Goal: Find specific page/section: Find specific page/section

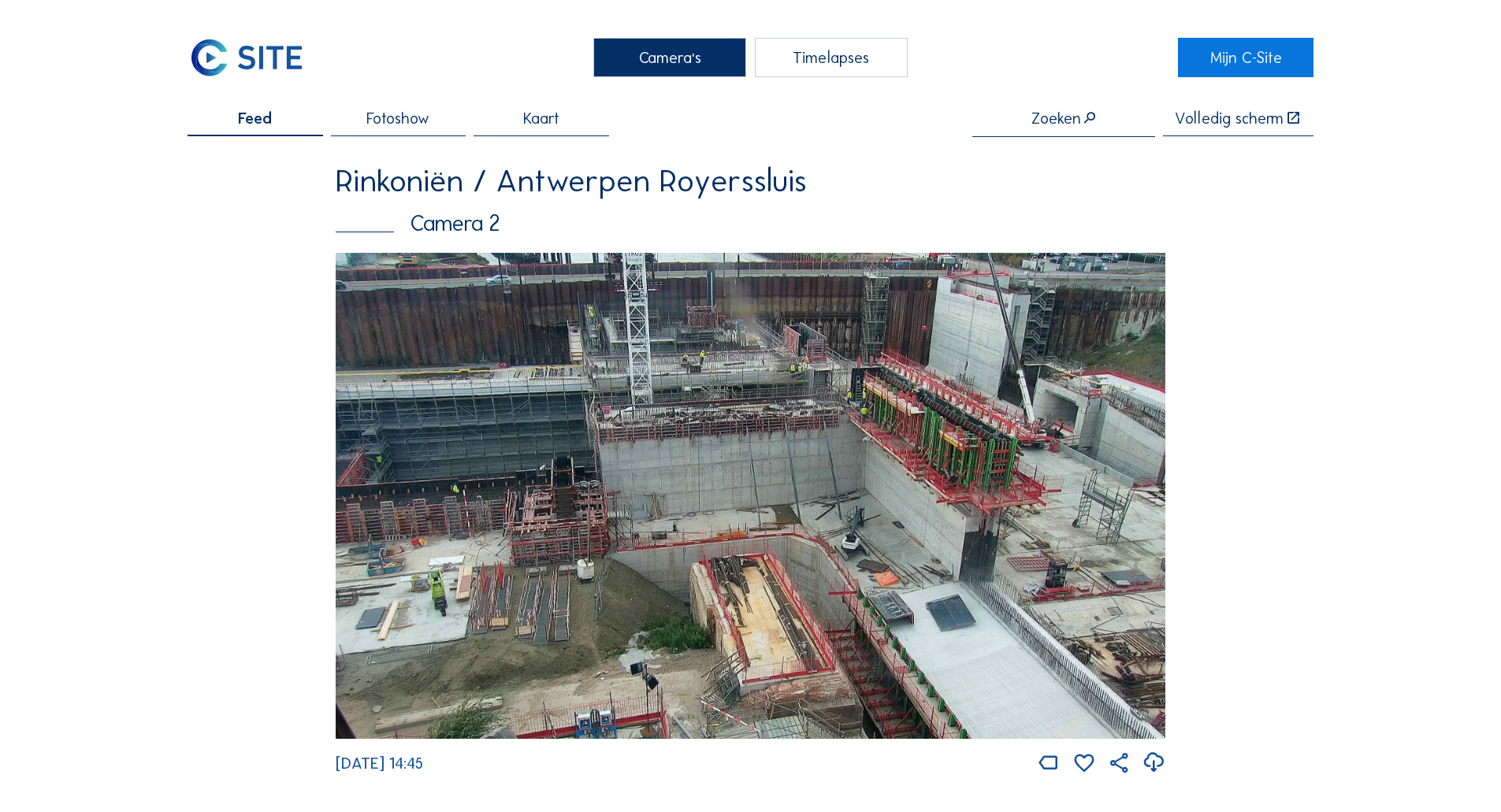
click at [284, 71] on img at bounding box center [246, 57] width 118 height 40
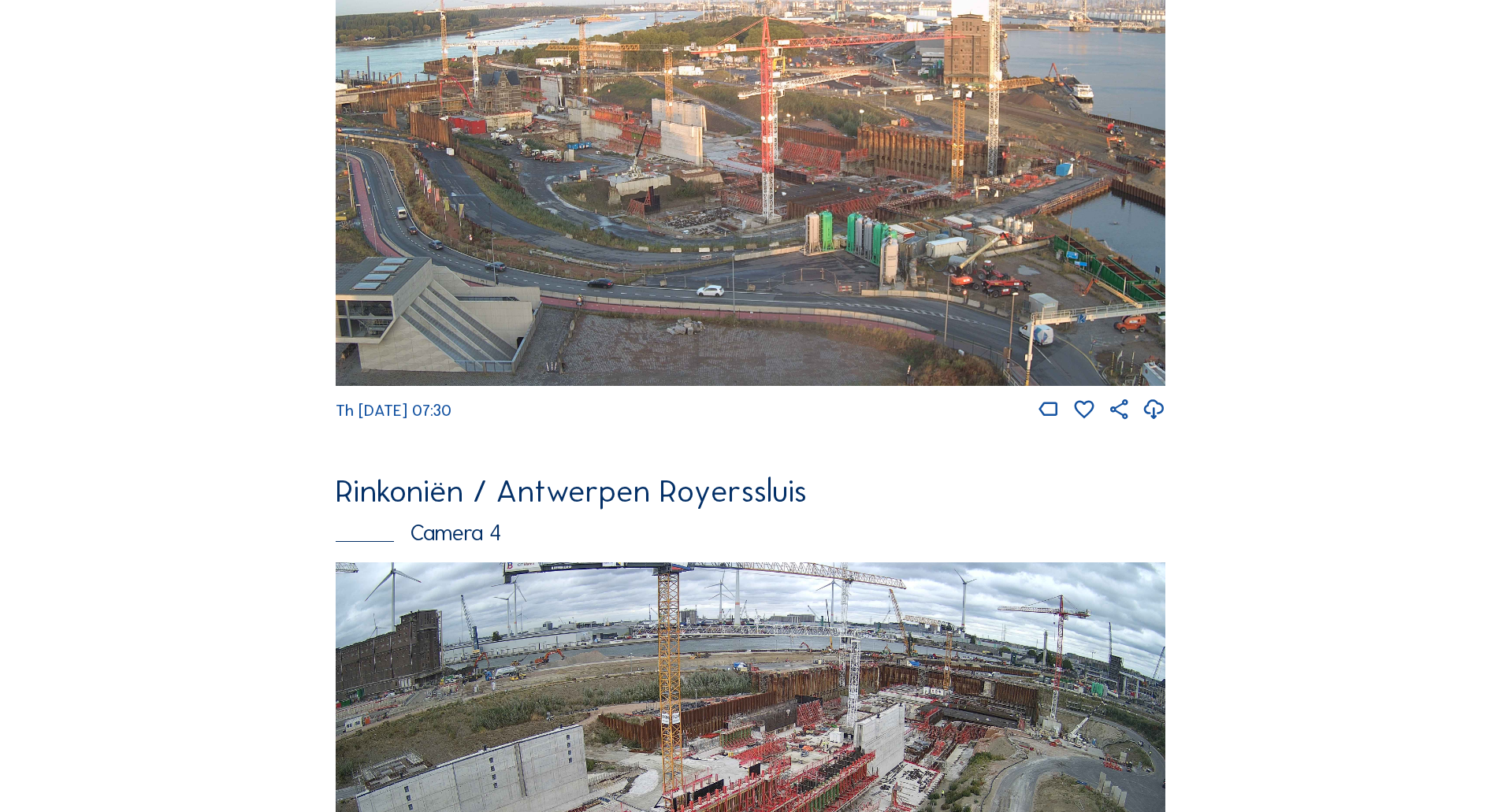
scroll to position [2779, 0]
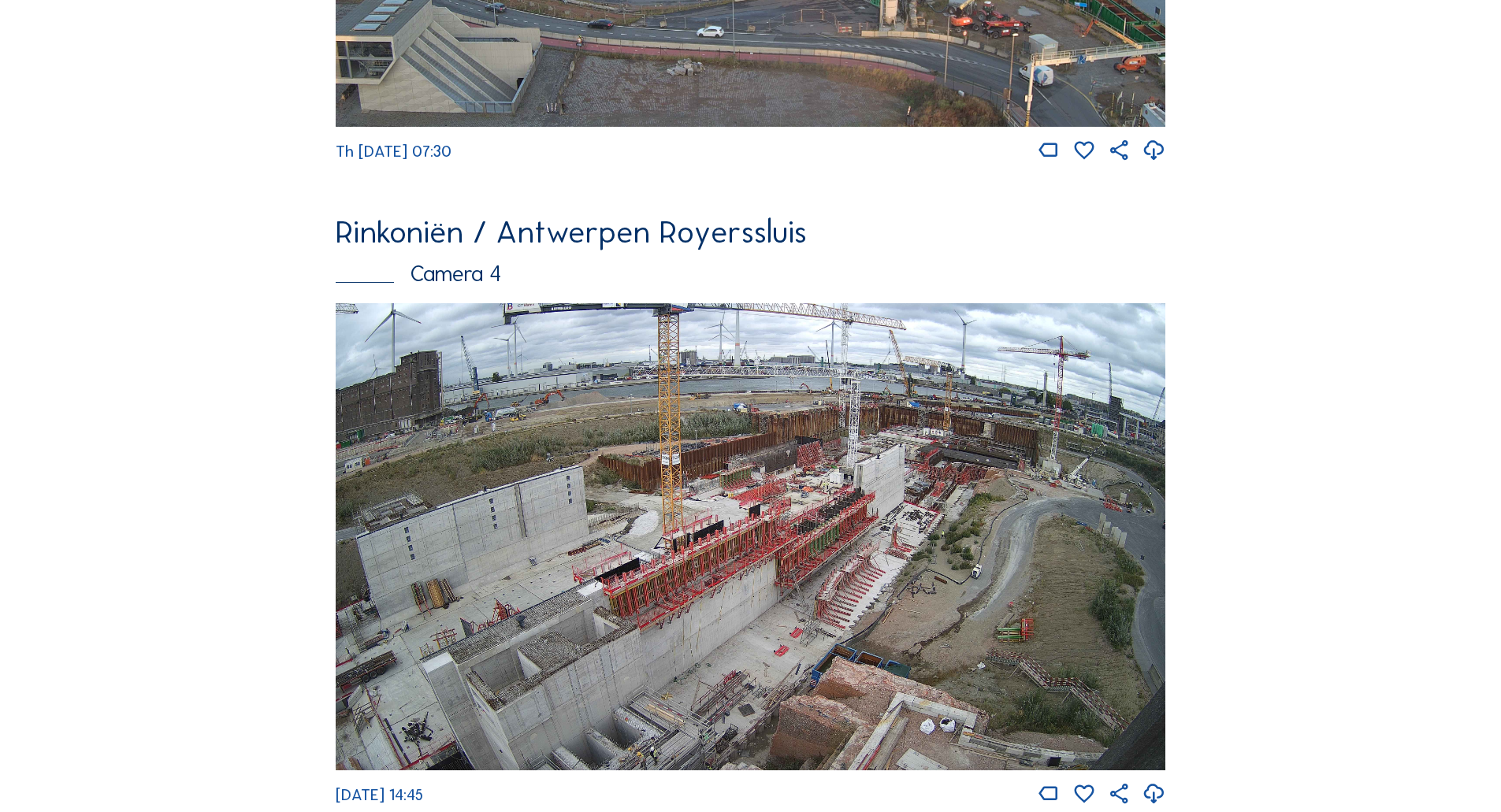
drag, startPoint x: 300, startPoint y: 618, endPoint x: 283, endPoint y: 562, distance: 58.5
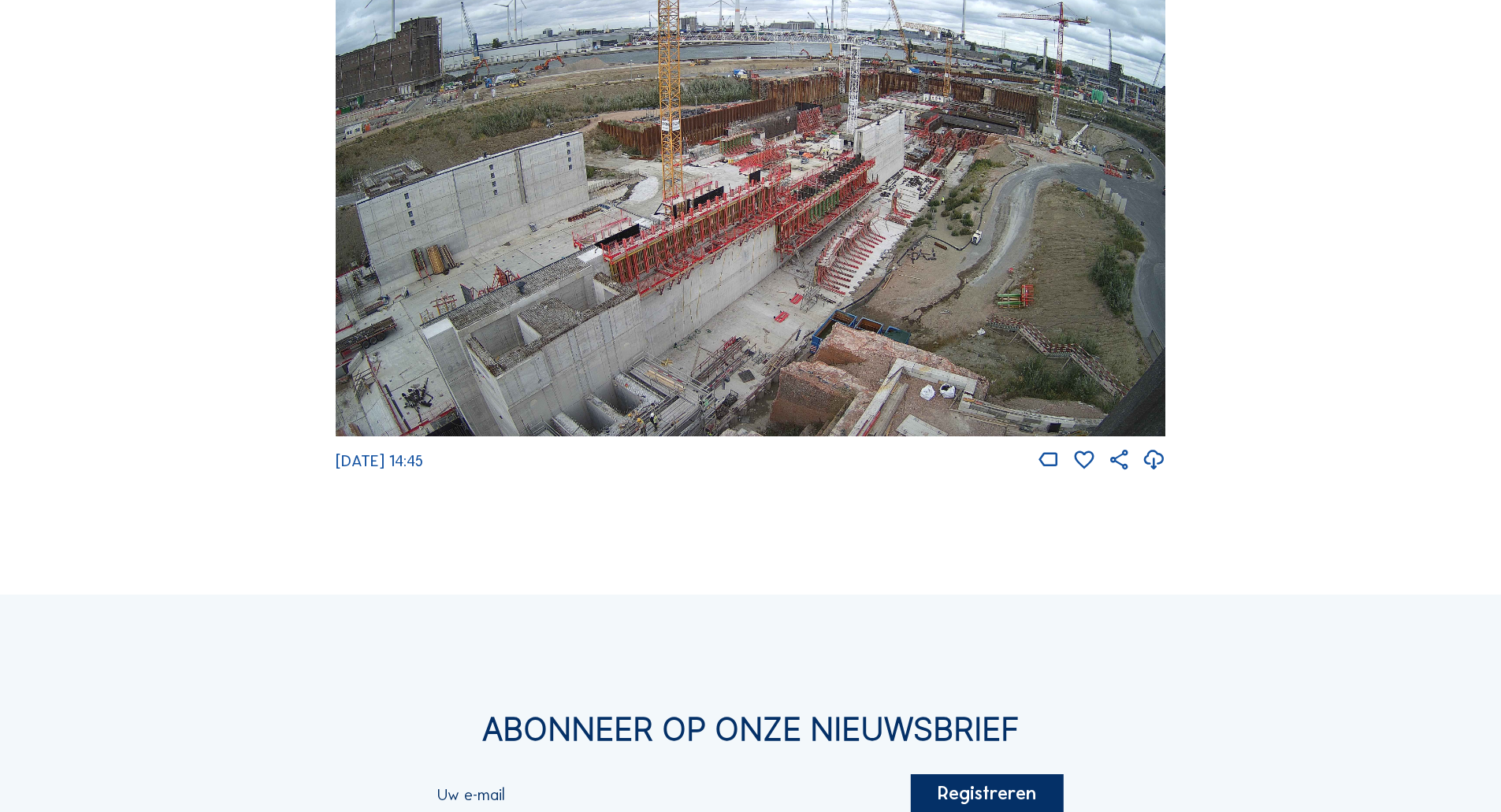
scroll to position [2719, 0]
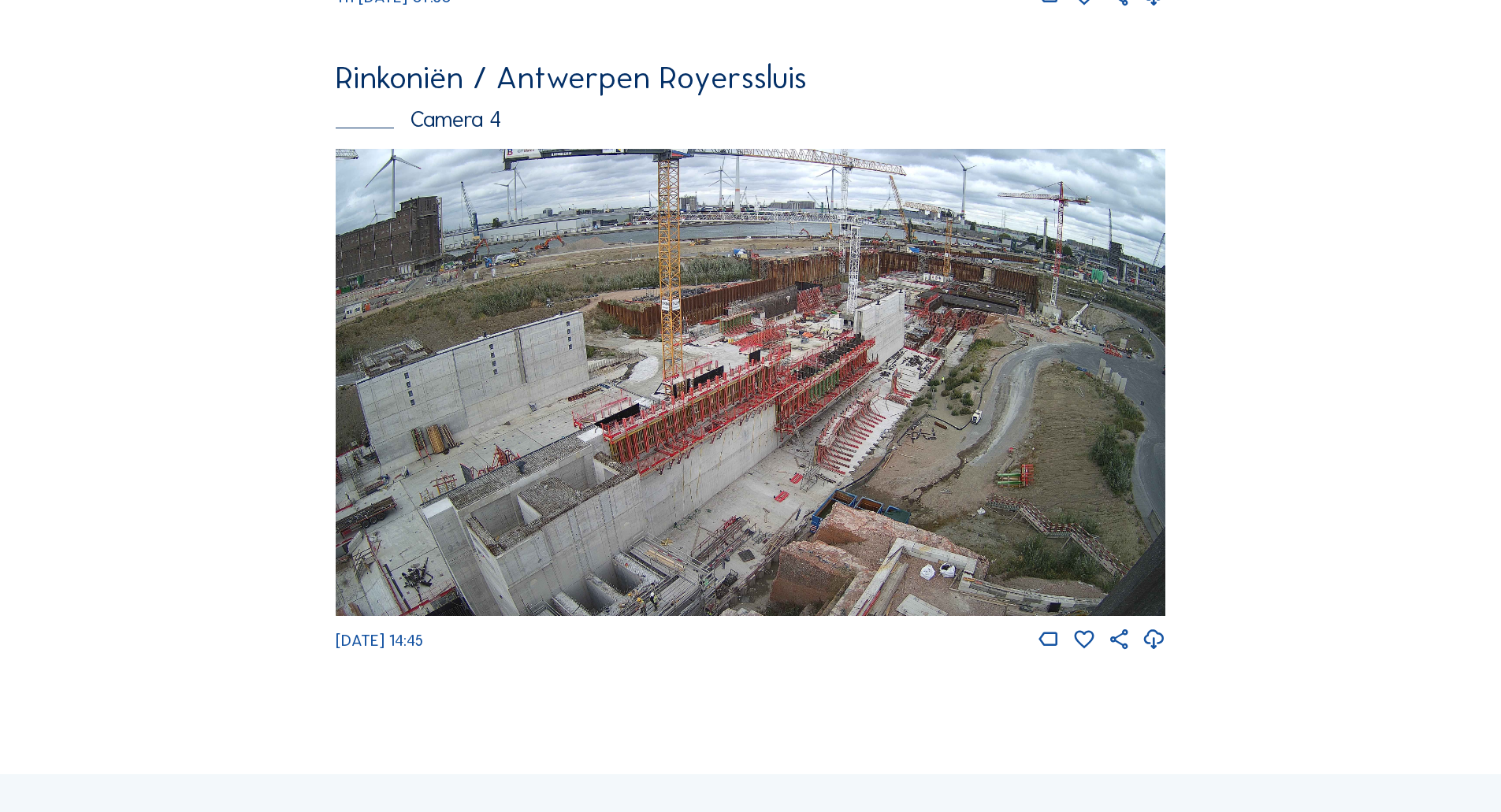
click at [803, 328] on img at bounding box center [751, 382] width 830 height 467
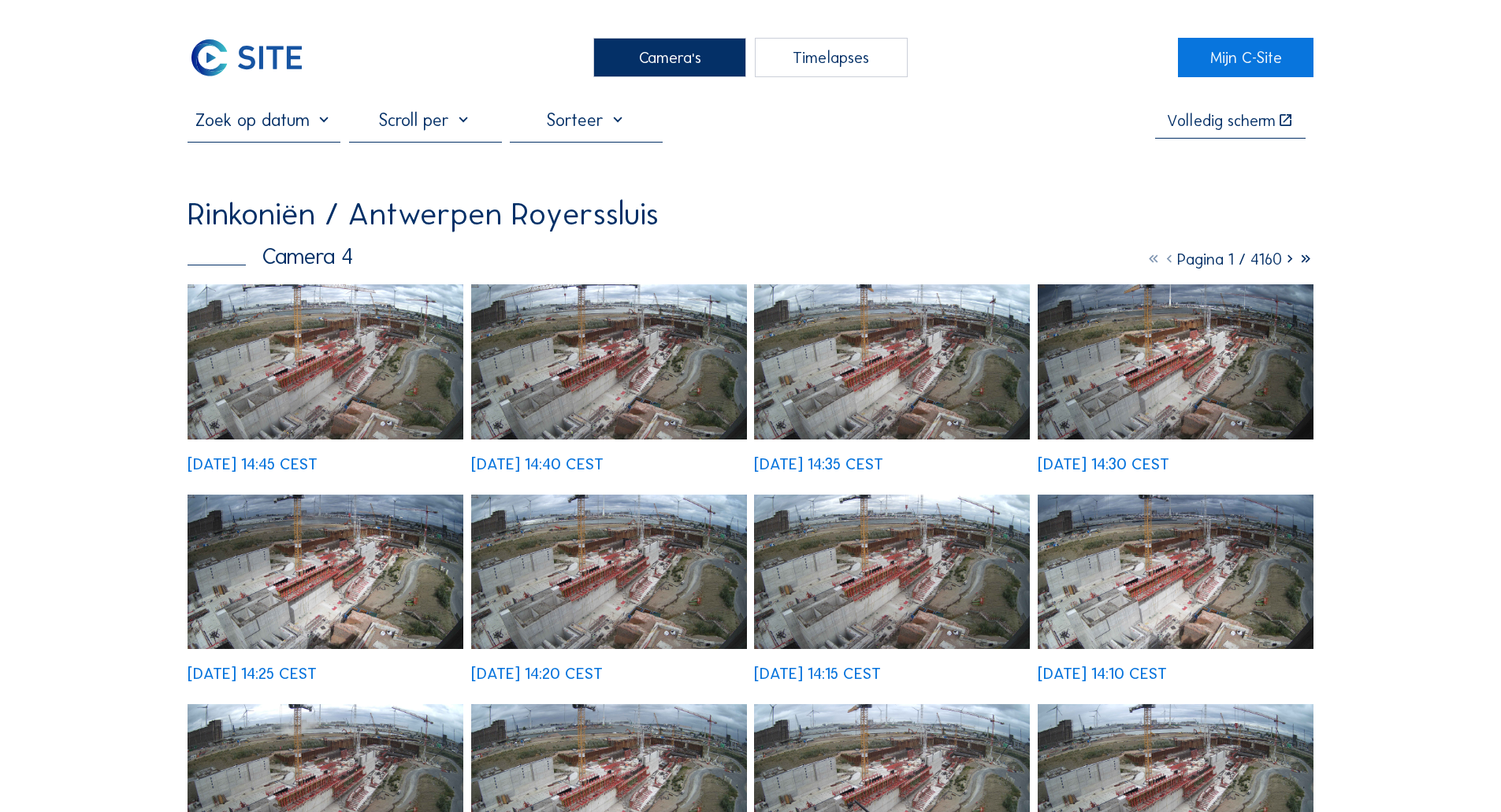
click at [287, 119] on input "text" at bounding box center [264, 120] width 153 height 21
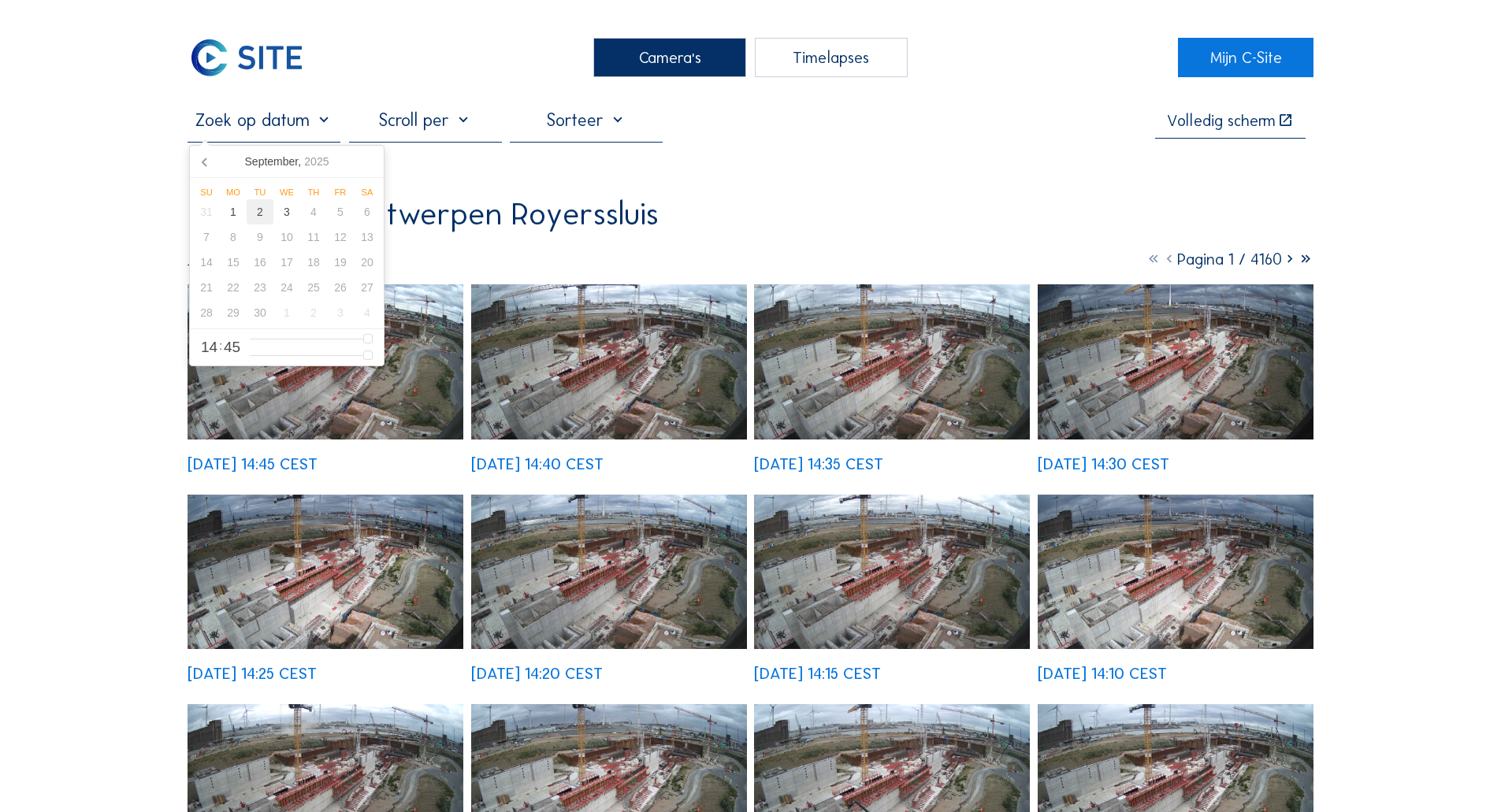
click at [264, 216] on div "2" at bounding box center [260, 211] width 27 height 25
type input "[DATE] 14:45"
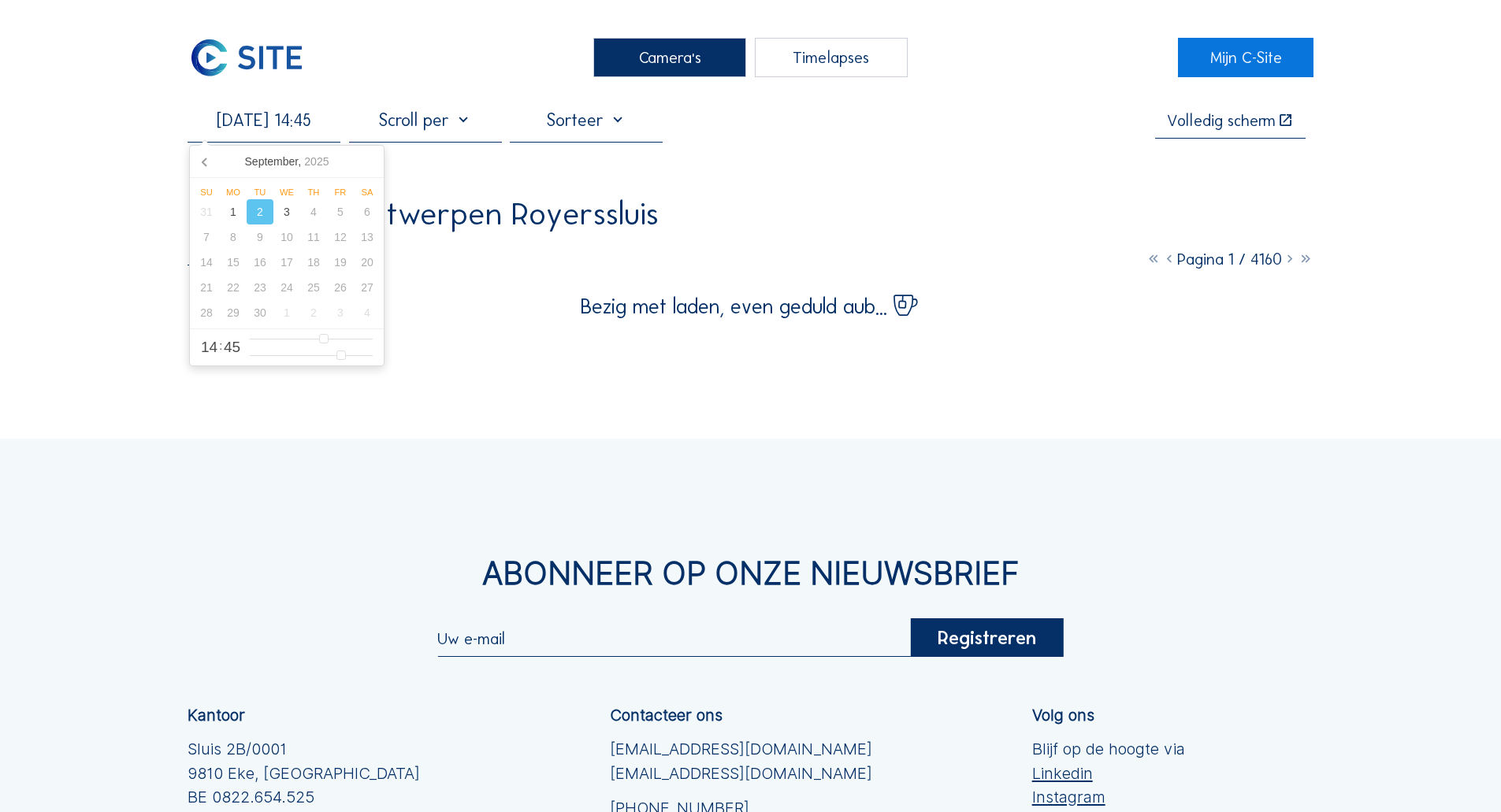
click at [441, 278] on div "[DATE] 14:45 Volledig [PERSON_NAME] Rinkoniën / Antwerpen Royerssluis Camera 4 …" at bounding box center [750, 213] width 1126 height 207
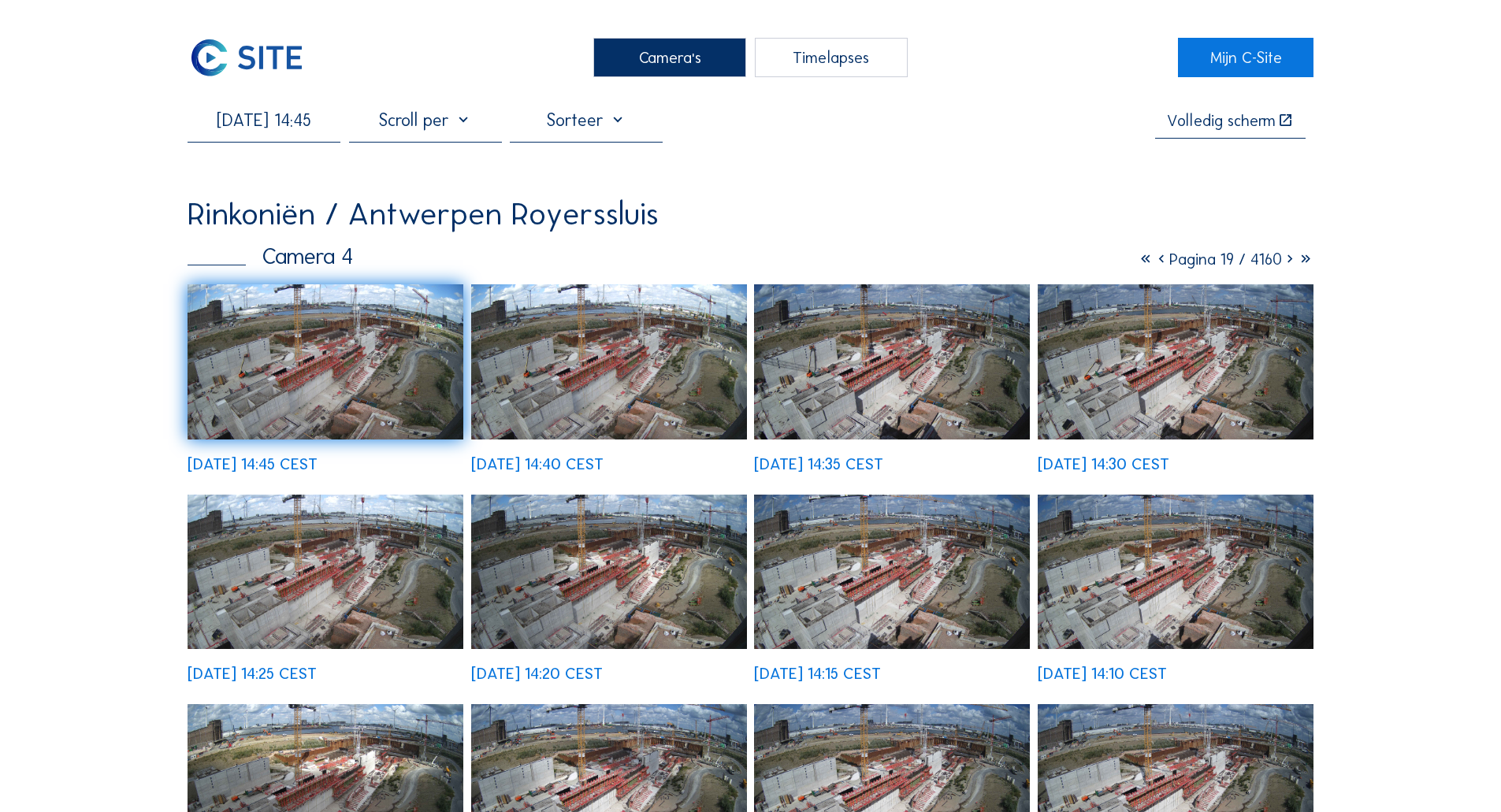
click at [287, 54] on img at bounding box center [246, 57] width 118 height 40
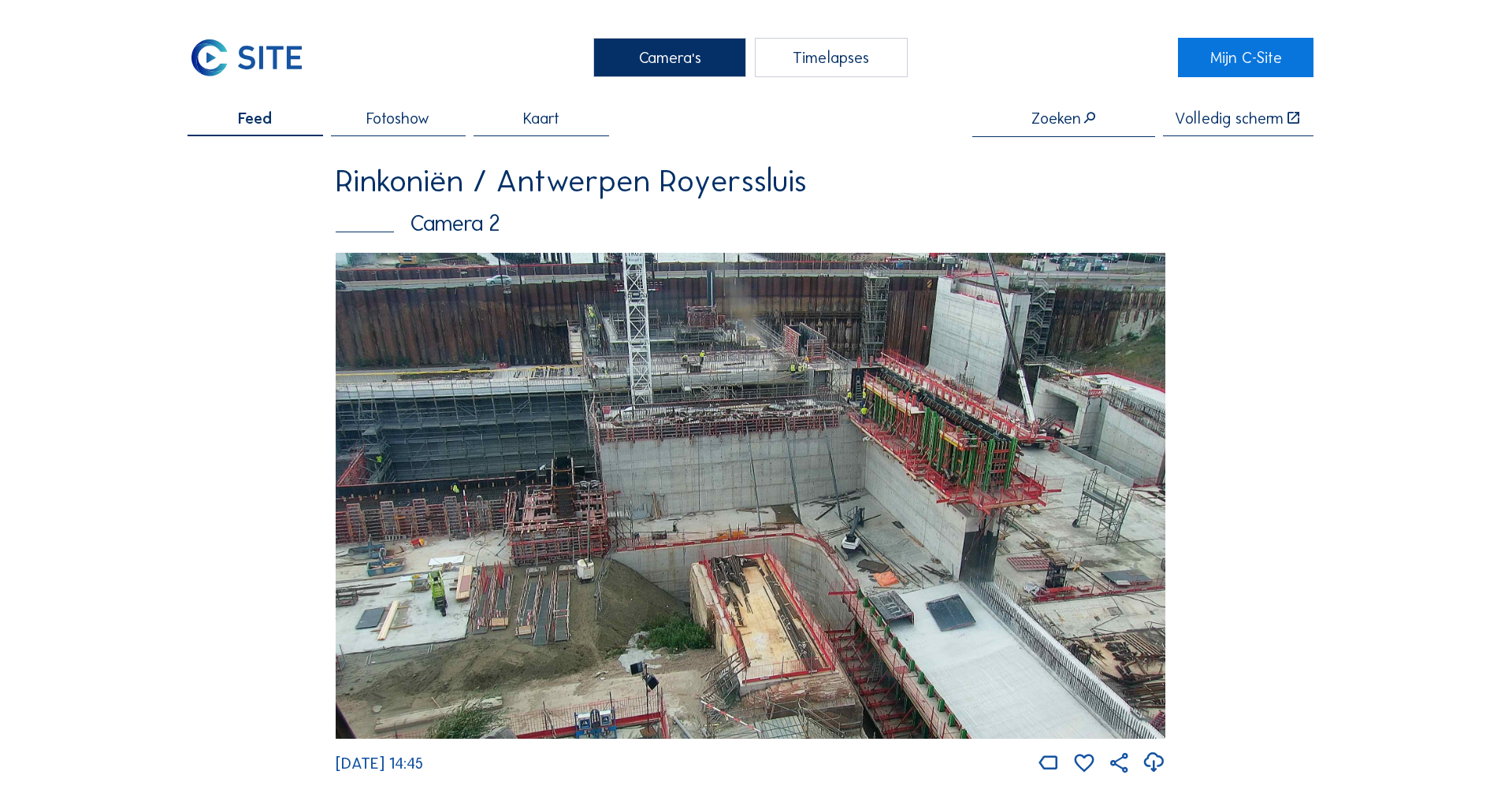
click at [221, 55] on img at bounding box center [246, 57] width 118 height 40
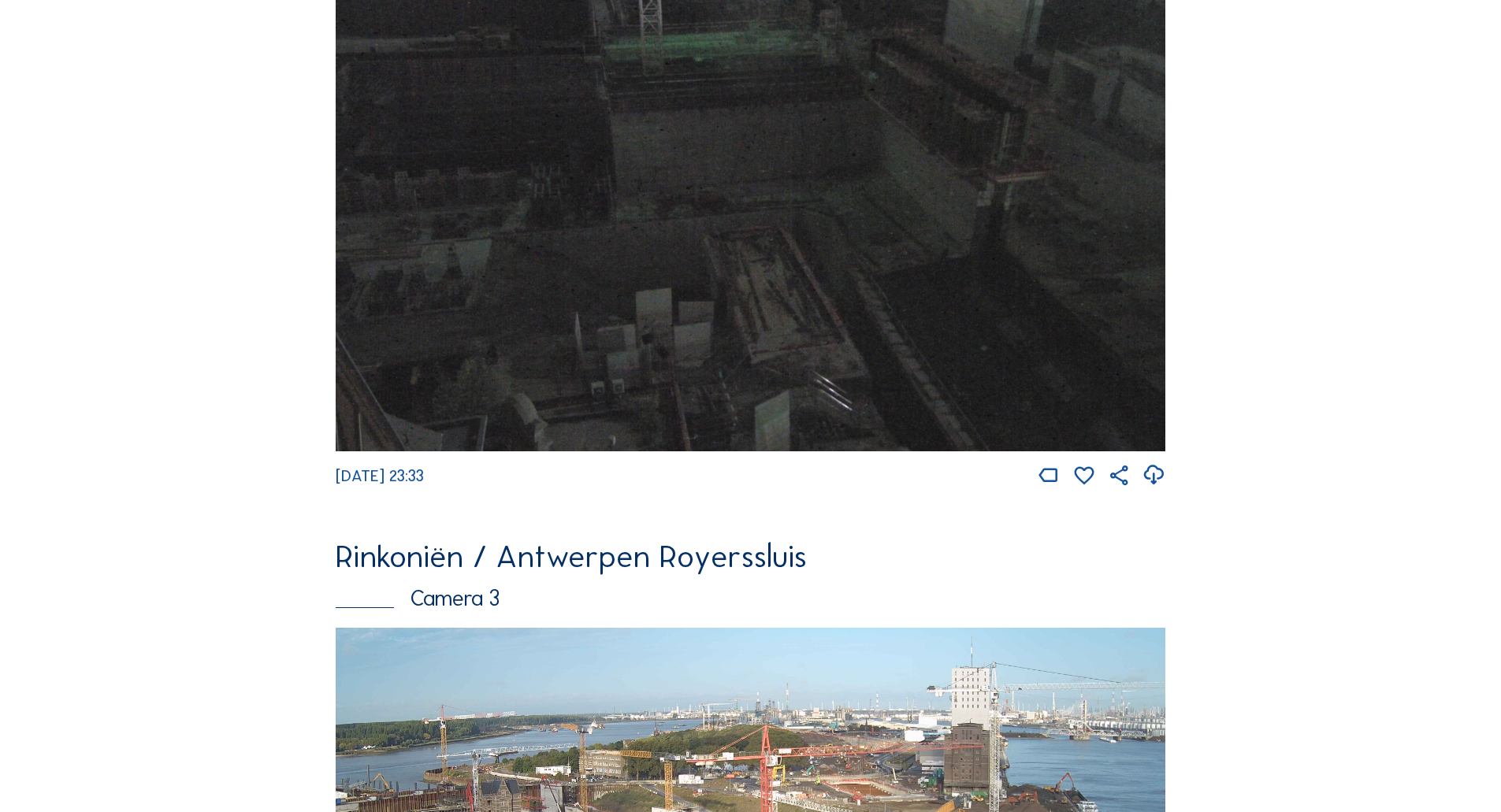
scroll to position [2070, 0]
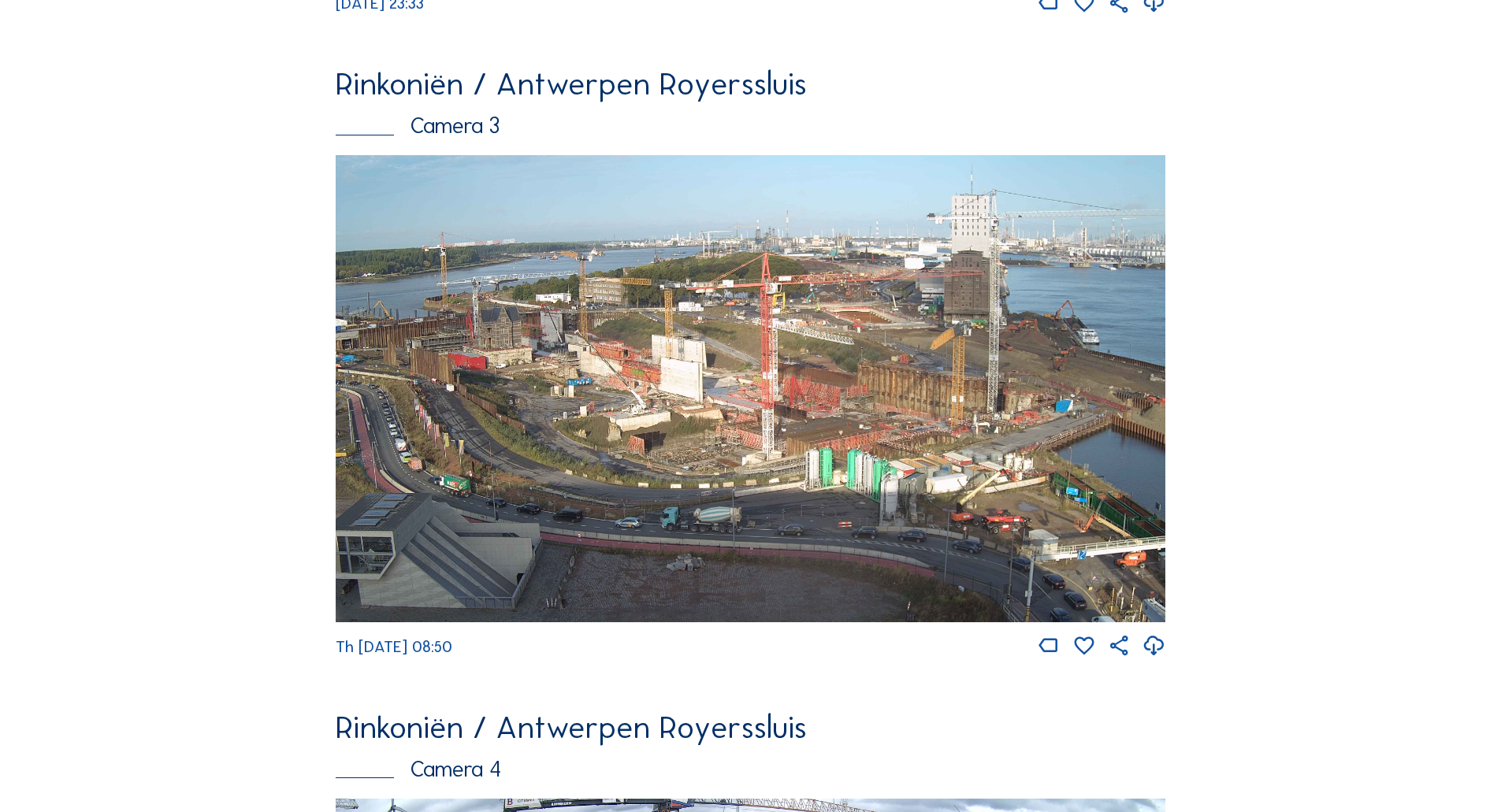
click at [612, 437] on img at bounding box center [751, 389] width 830 height 467
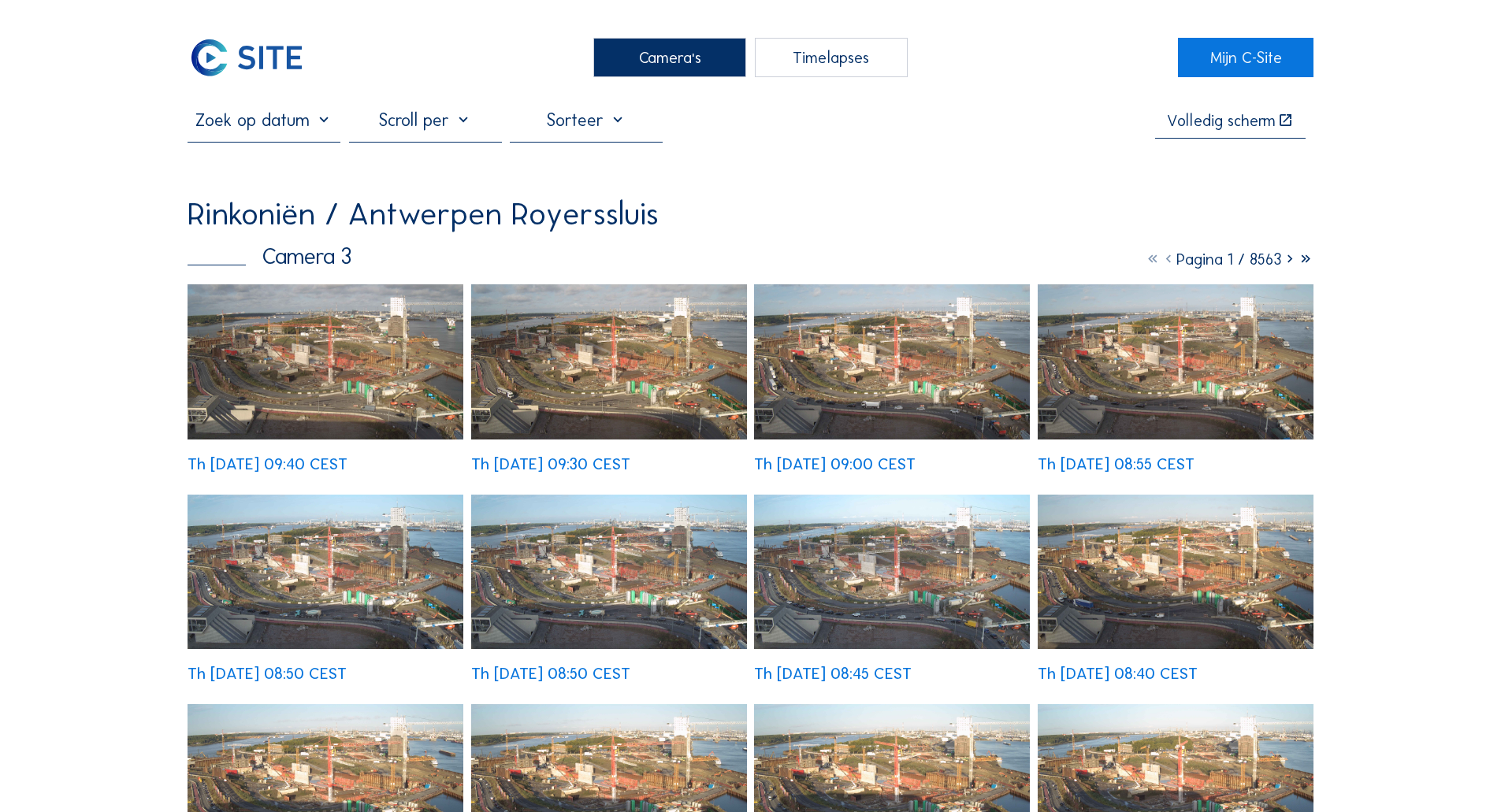
click at [192, 364] on img at bounding box center [325, 361] width 275 height 155
